Goal: Complete application form: Complete application form

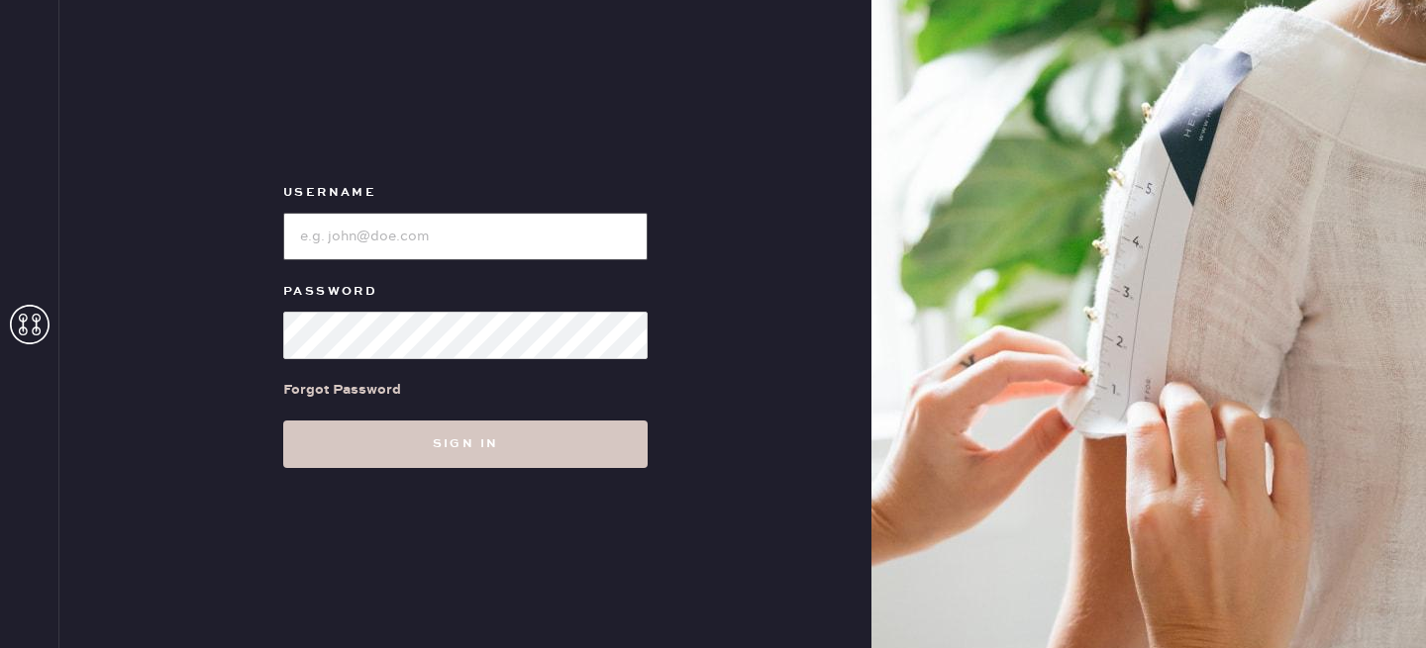
type input "reformationlowereastside"
click at [517, 241] on input "loginName" at bounding box center [465, 237] width 364 height 48
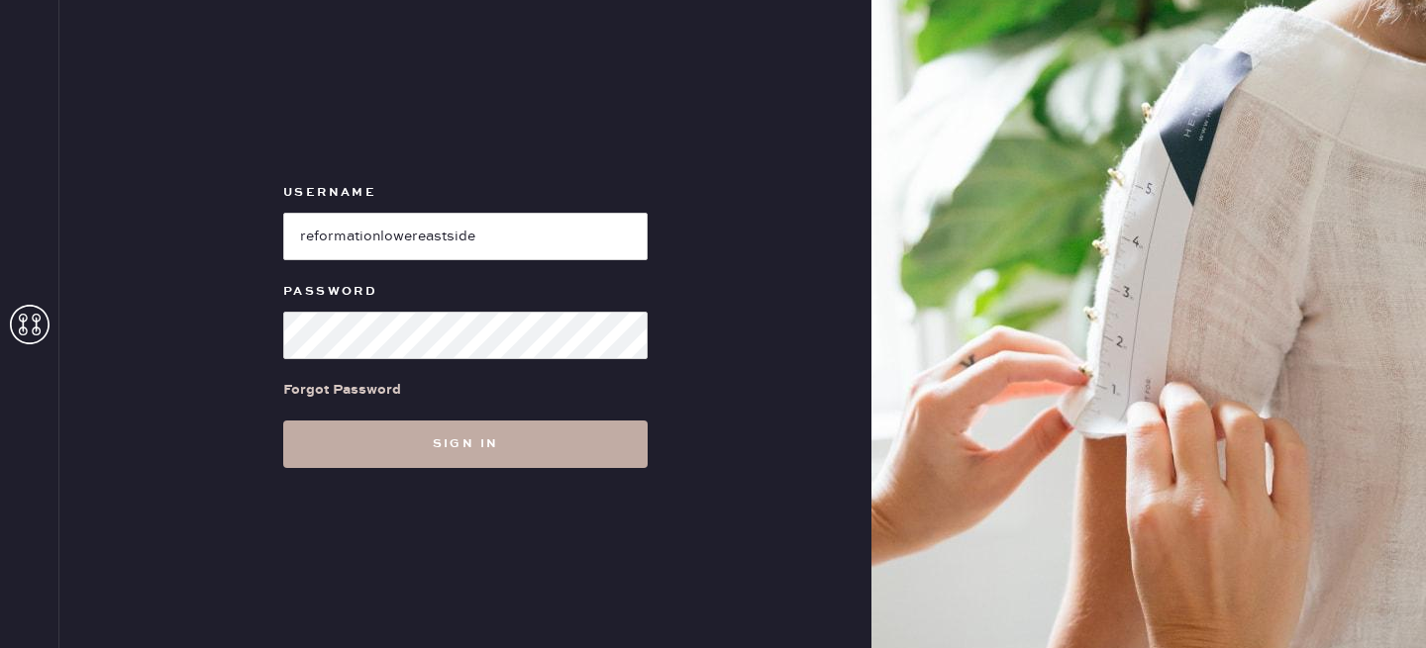
click at [479, 442] on button "Sign in" at bounding box center [465, 445] width 364 height 48
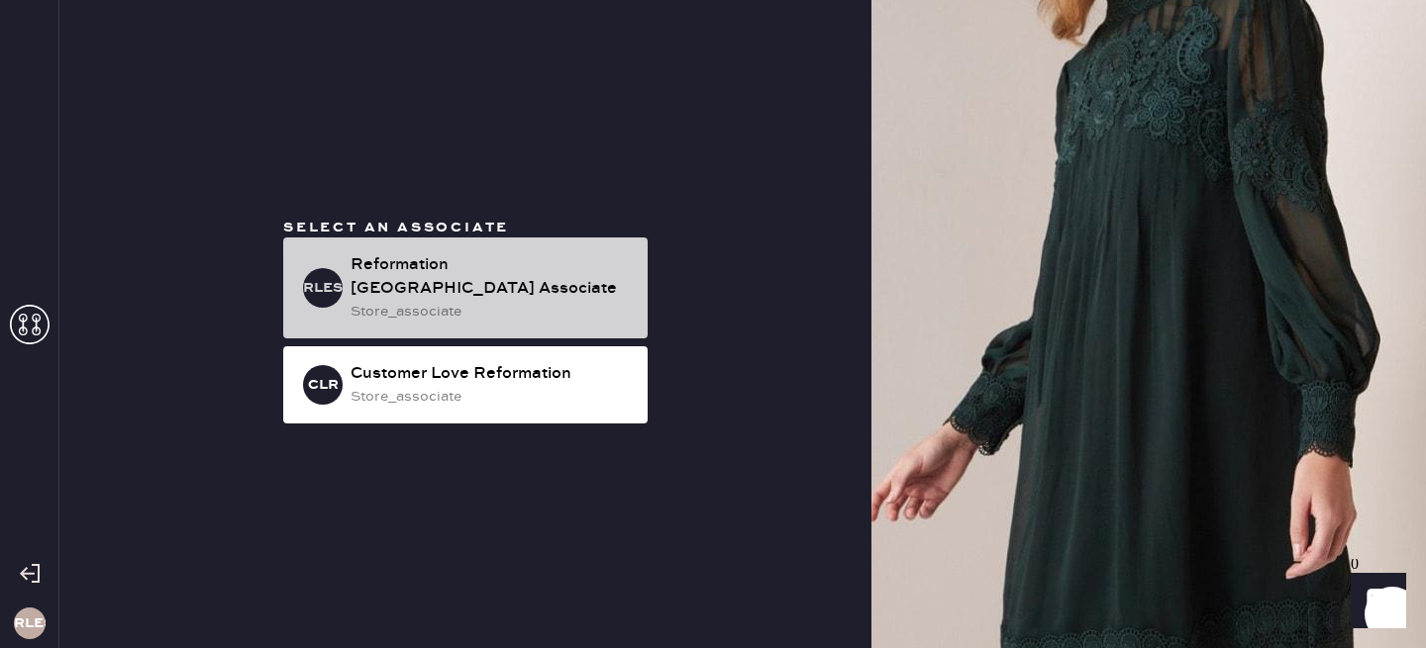
click at [484, 289] on div "Reformation [GEOGRAPHIC_DATA] Associate" at bounding box center [490, 277] width 281 height 48
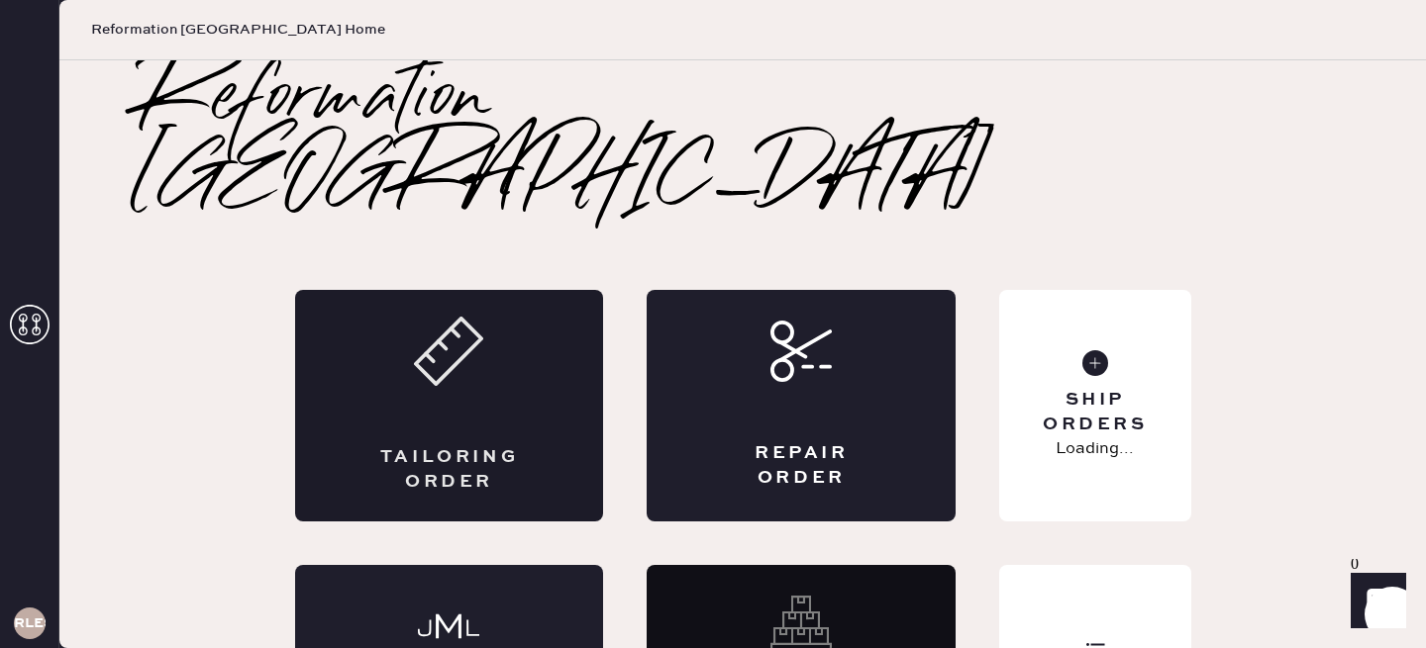
click at [464, 346] on div "Tailoring Order" at bounding box center [449, 406] width 309 height 232
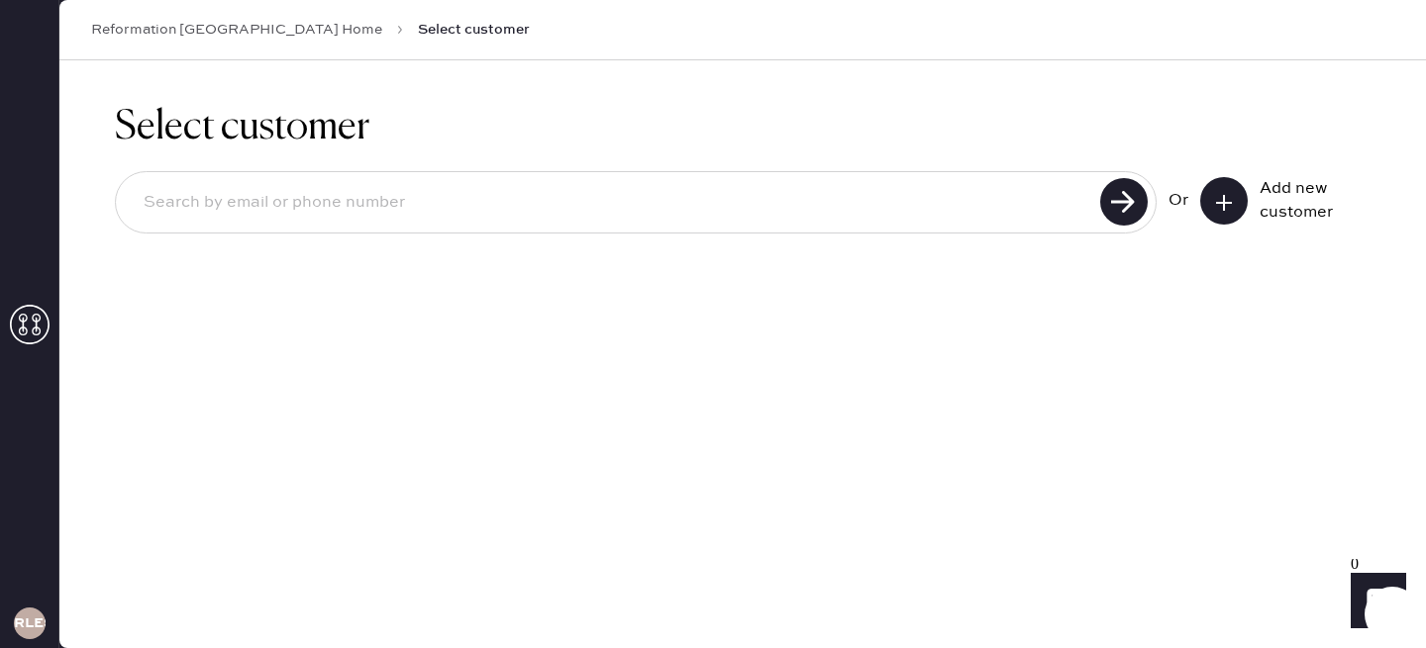
click at [1210, 207] on button at bounding box center [1224, 201] width 48 height 48
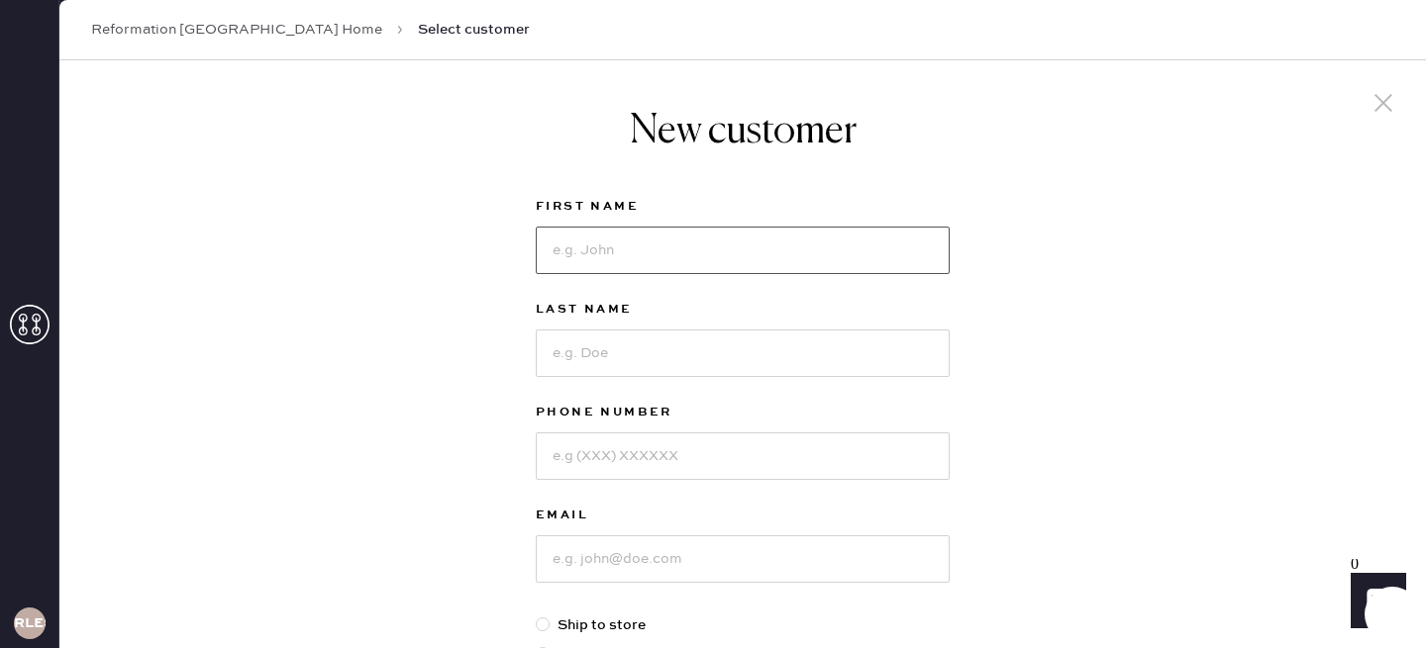
click at [604, 263] on input at bounding box center [743, 251] width 414 height 48
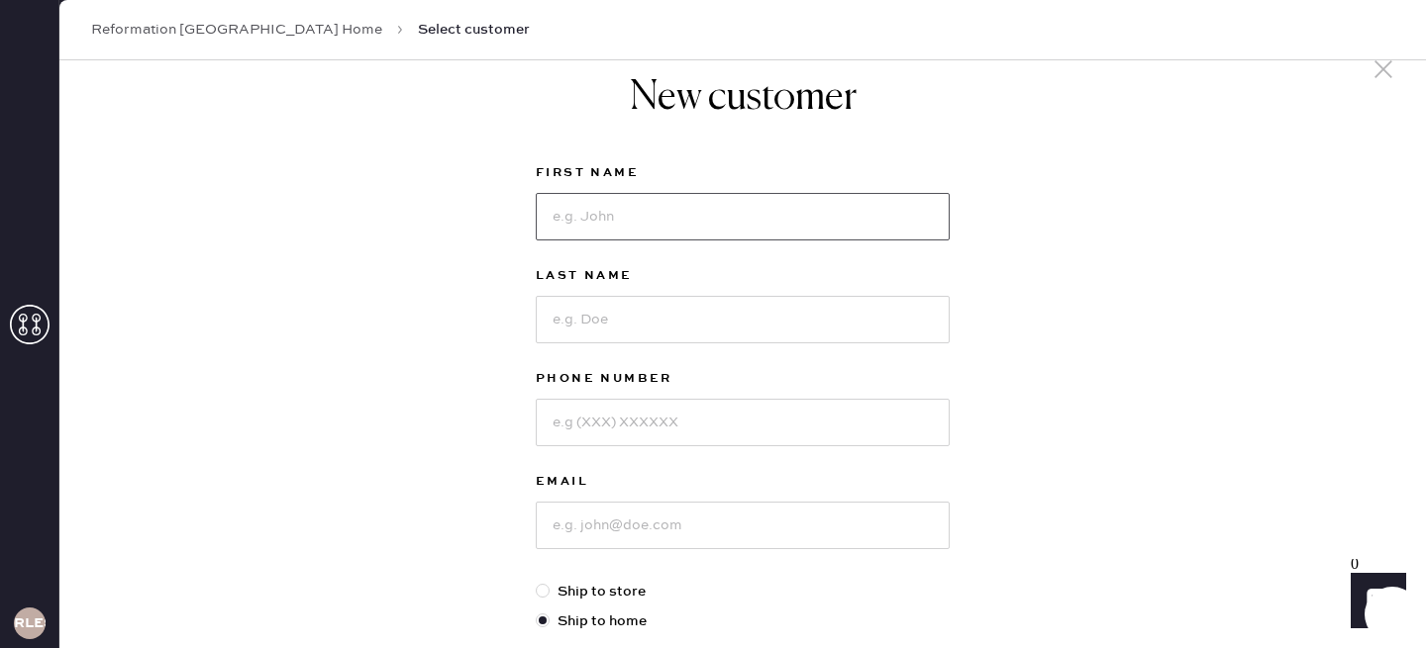
scroll to position [42, 0]
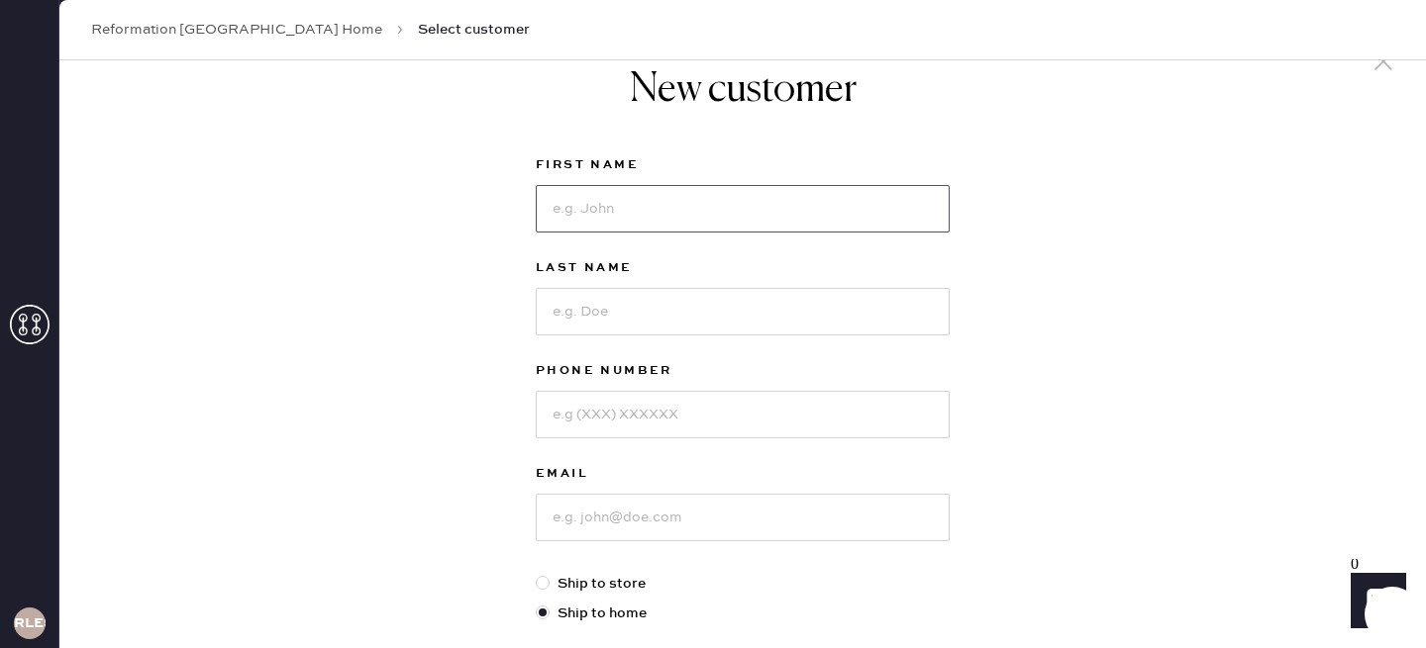
click at [796, 209] on input at bounding box center [743, 209] width 414 height 48
type input "d"
click at [713, 304] on input at bounding box center [743, 312] width 414 height 48
drag, startPoint x: 598, startPoint y: 211, endPoint x: 702, endPoint y: 211, distance: 104.0
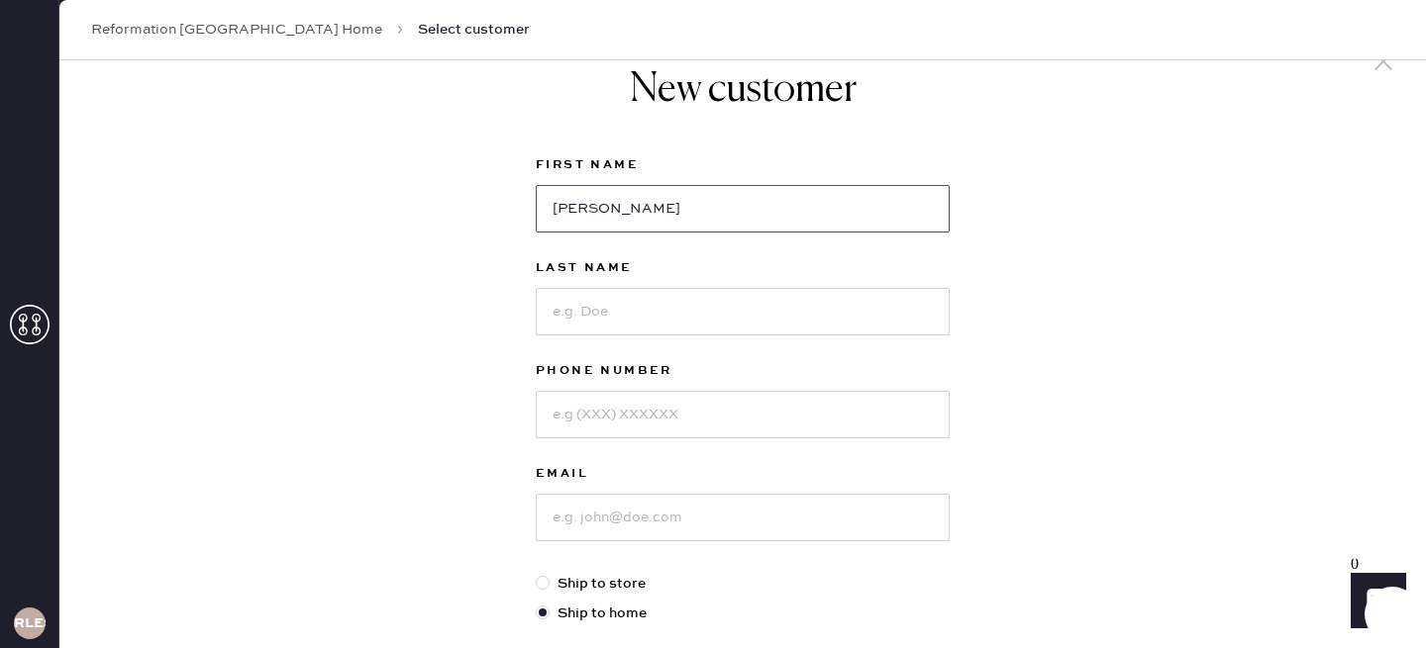
click at [702, 211] on input "[PERSON_NAME]" at bounding box center [743, 209] width 414 height 48
type input "[PERSON_NAME]"
click at [580, 333] on input at bounding box center [743, 312] width 414 height 48
type input "Siyami"
click at [701, 397] on input at bounding box center [743, 415] width 414 height 48
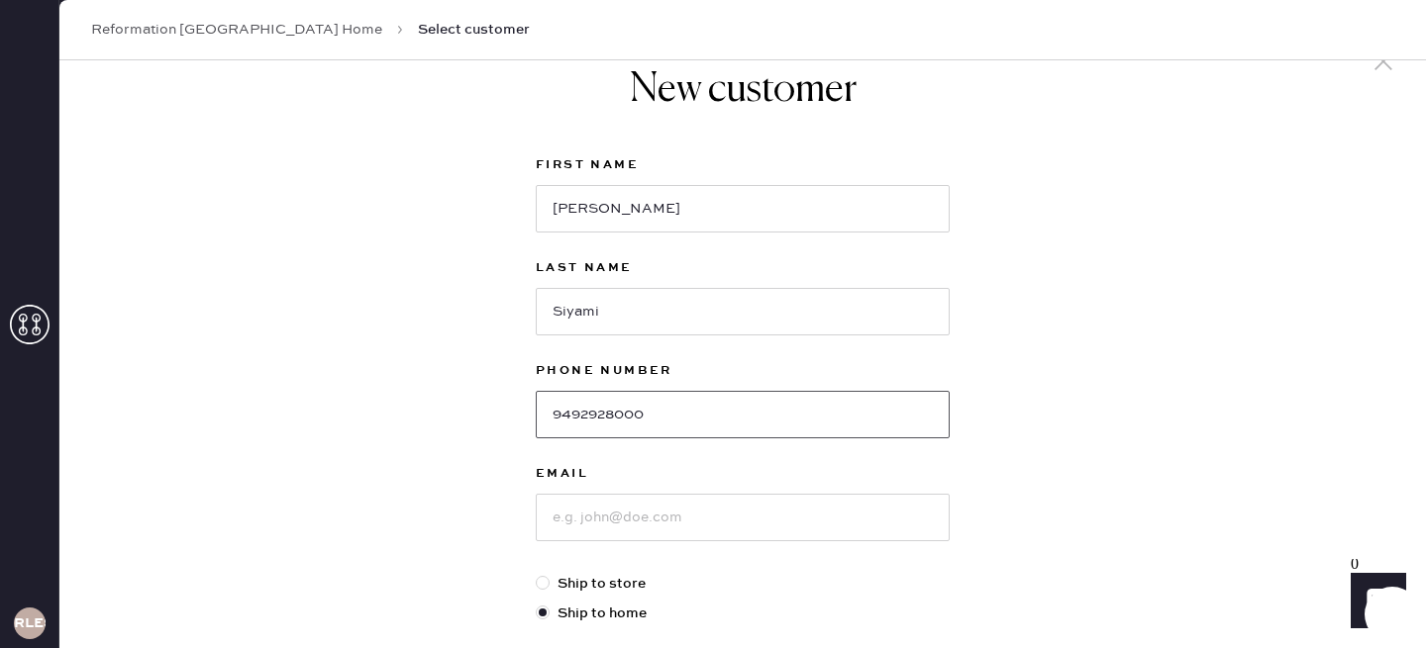
type input "9492928000"
click at [666, 501] on input at bounding box center [743, 518] width 414 height 48
type input "[EMAIL_ADDRESS][DOMAIN_NAME]"
